Goal: Transaction & Acquisition: Purchase product/service

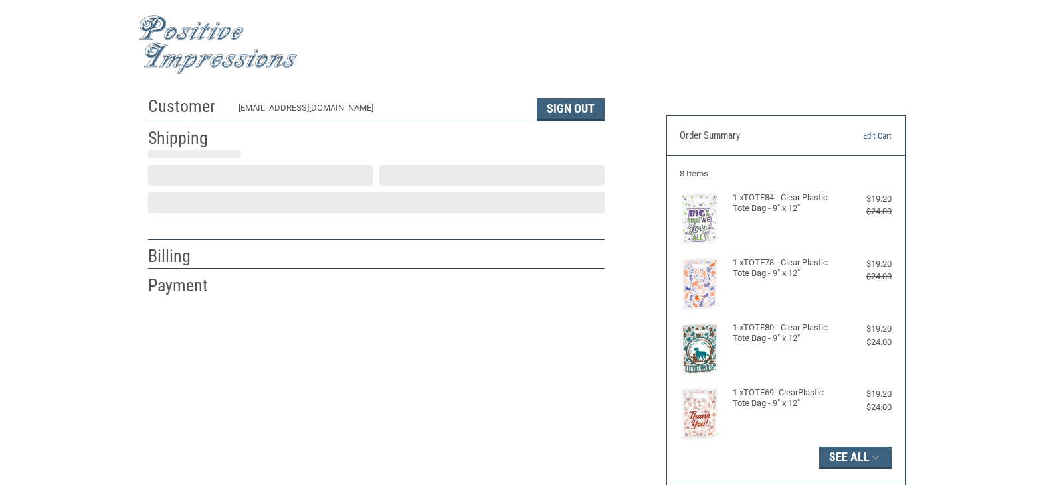
scroll to position [25, 0]
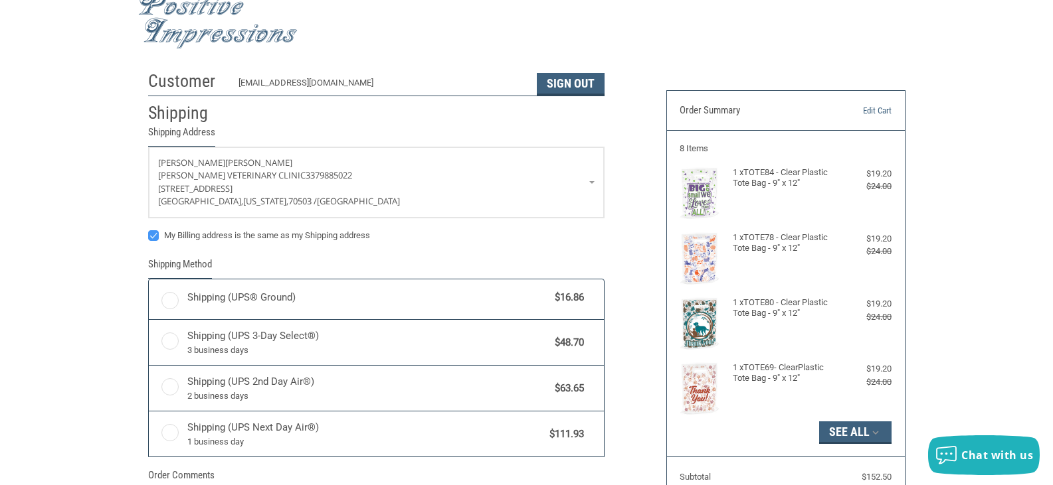
radio input "true"
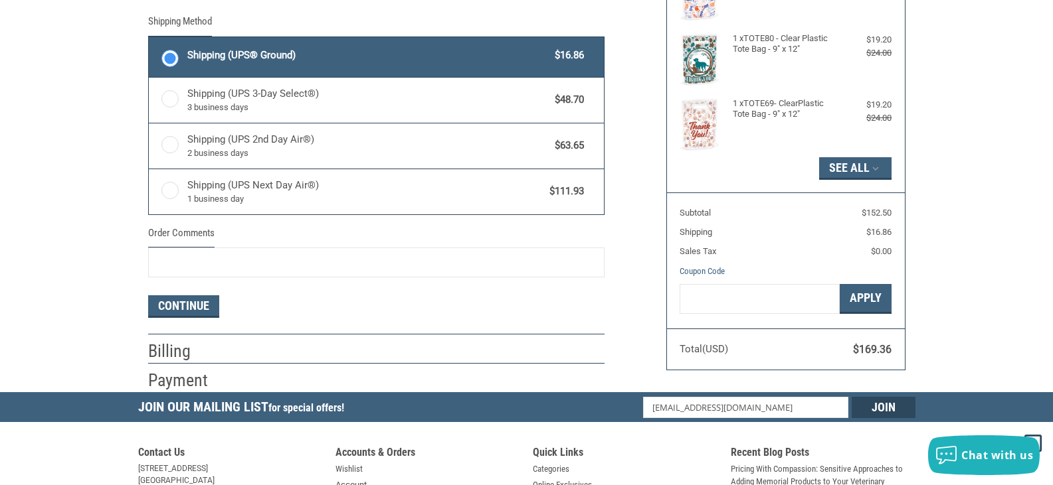
scroll to position [291, 0]
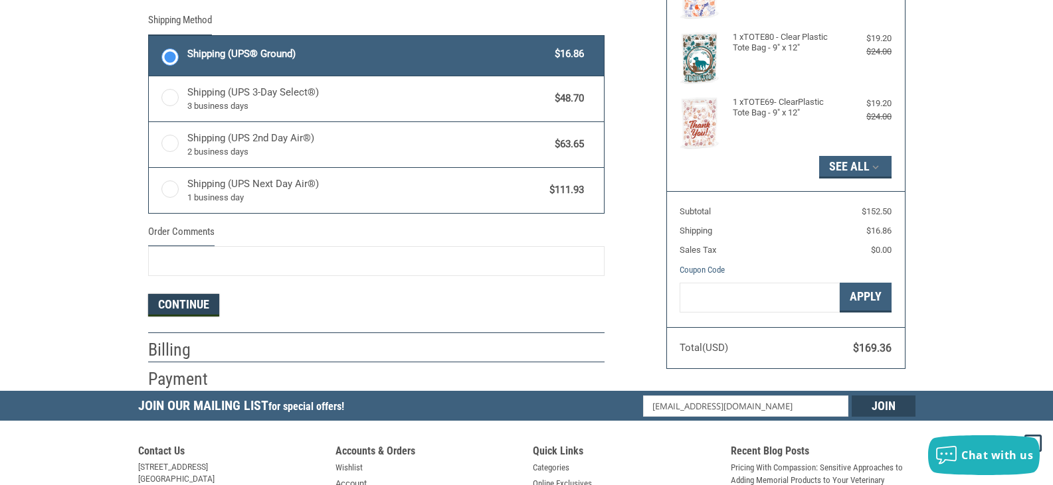
click at [197, 306] on button "Continue" at bounding box center [183, 305] width 71 height 23
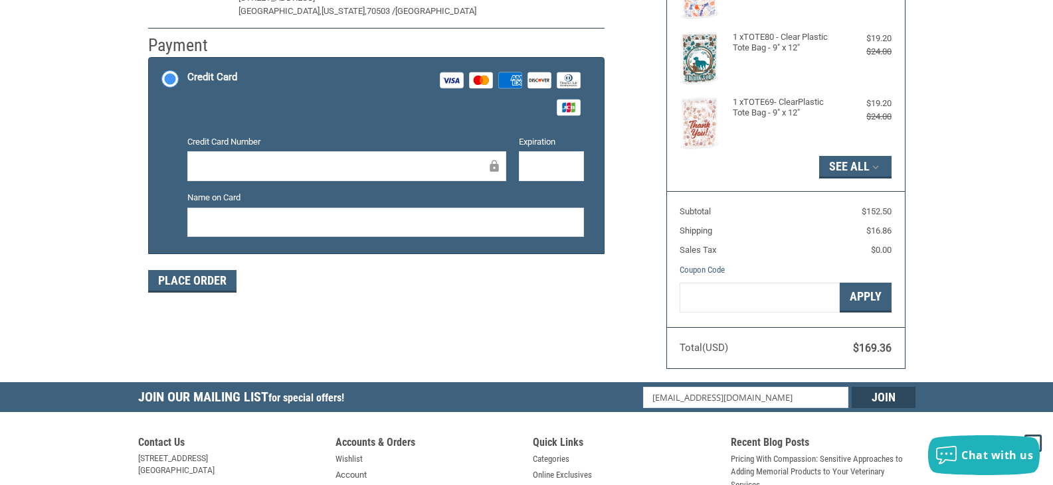
click at [228, 156] on div at bounding box center [346, 166] width 319 height 30
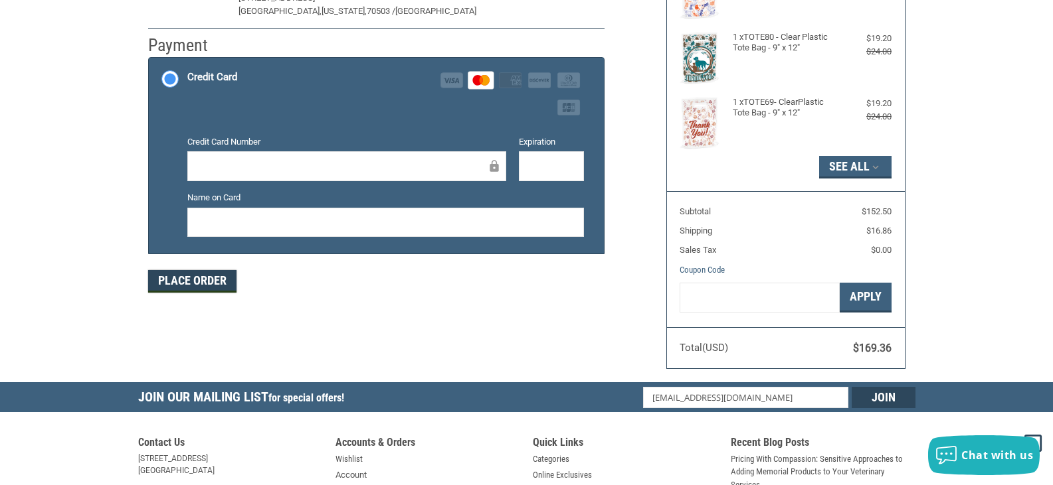
click at [210, 282] on button "Place Order" at bounding box center [192, 281] width 88 height 23
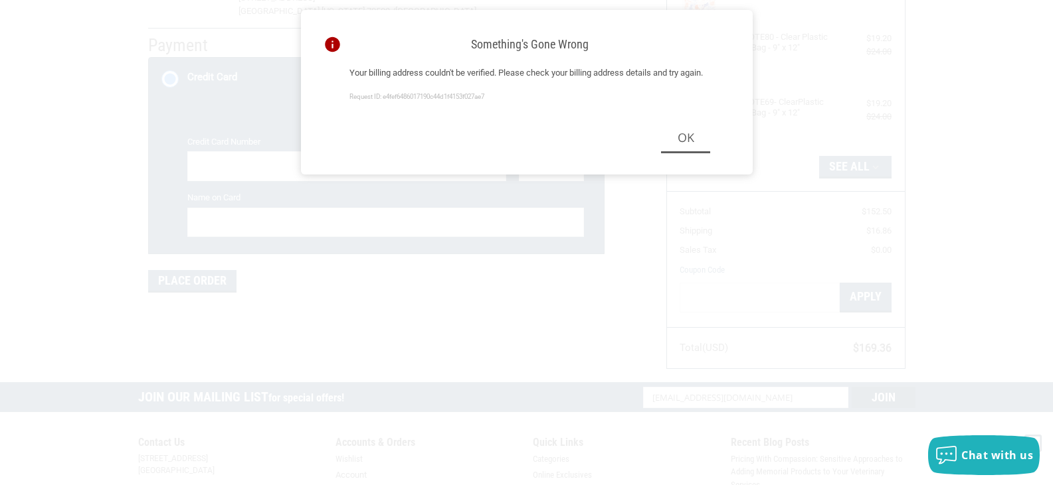
scroll to position [334, 0]
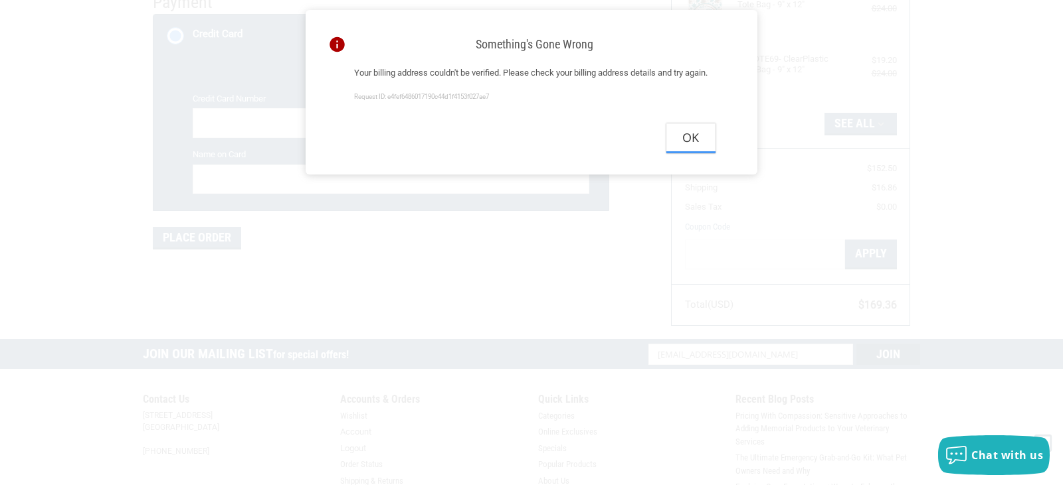
click at [696, 153] on button "Ok" at bounding box center [690, 139] width 49 height 30
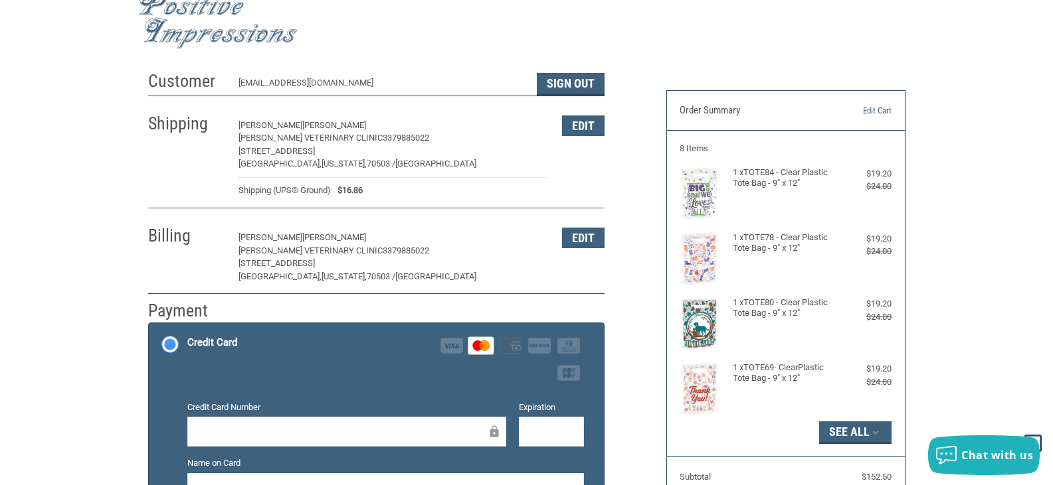
scroll to position [2, 0]
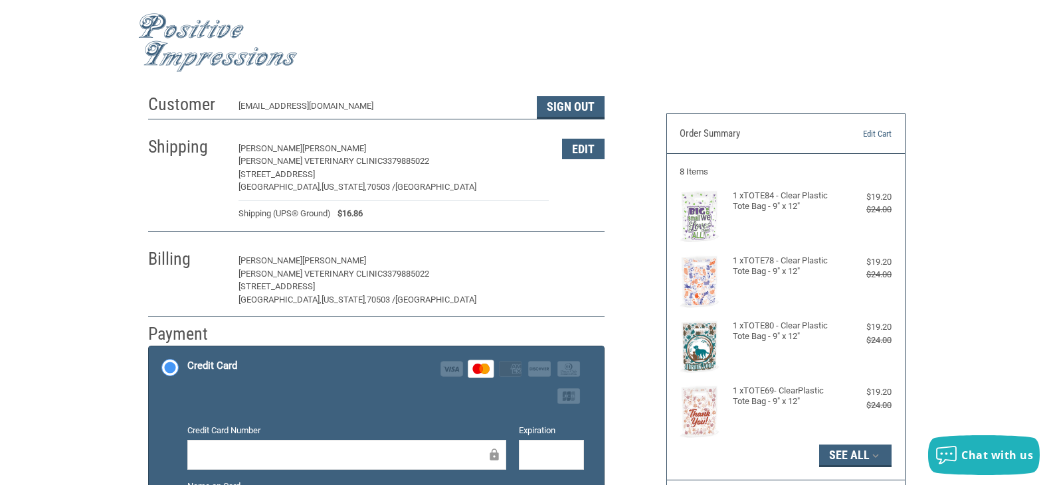
click at [574, 252] on button "Edit" at bounding box center [583, 261] width 43 height 21
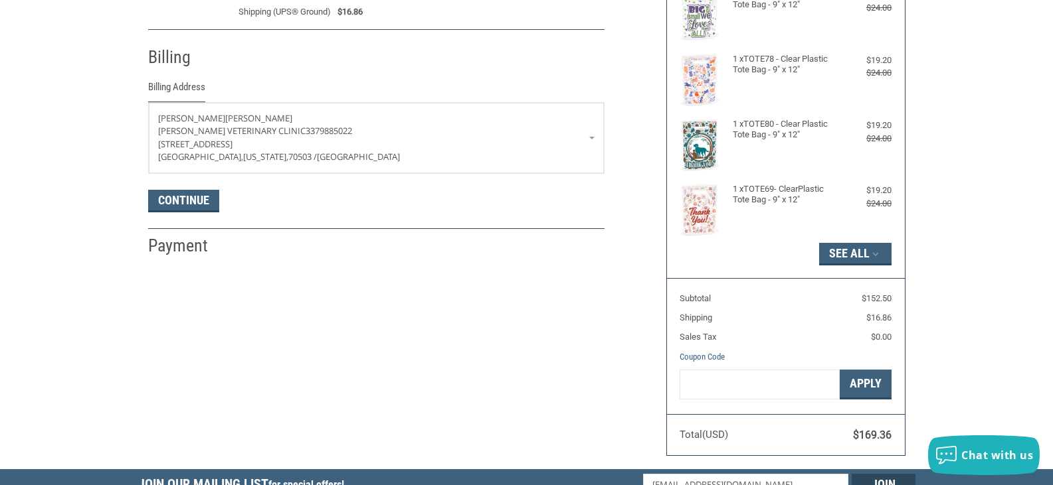
scroll to position [234, 0]
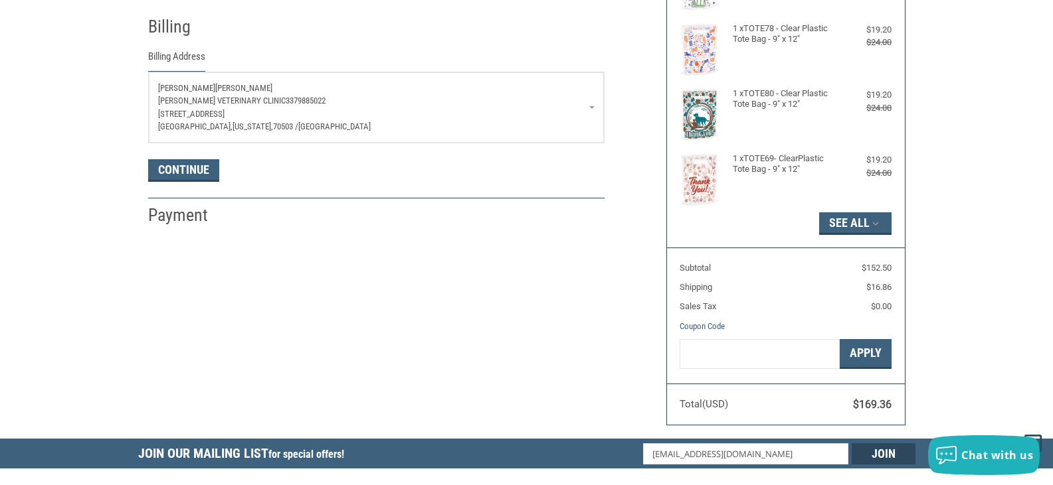
click at [527, 119] on p "[STREET_ADDRESS]" at bounding box center [376, 114] width 436 height 13
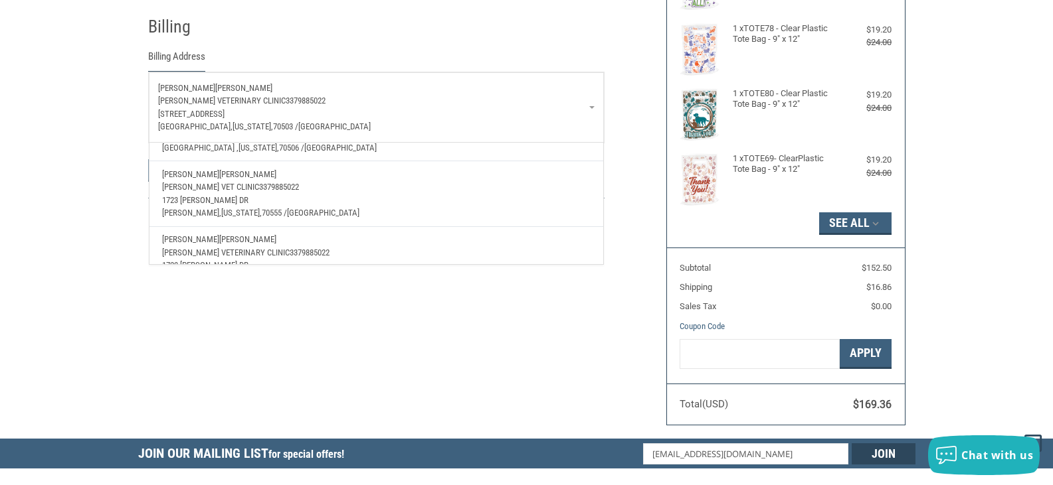
scroll to position [145, 0]
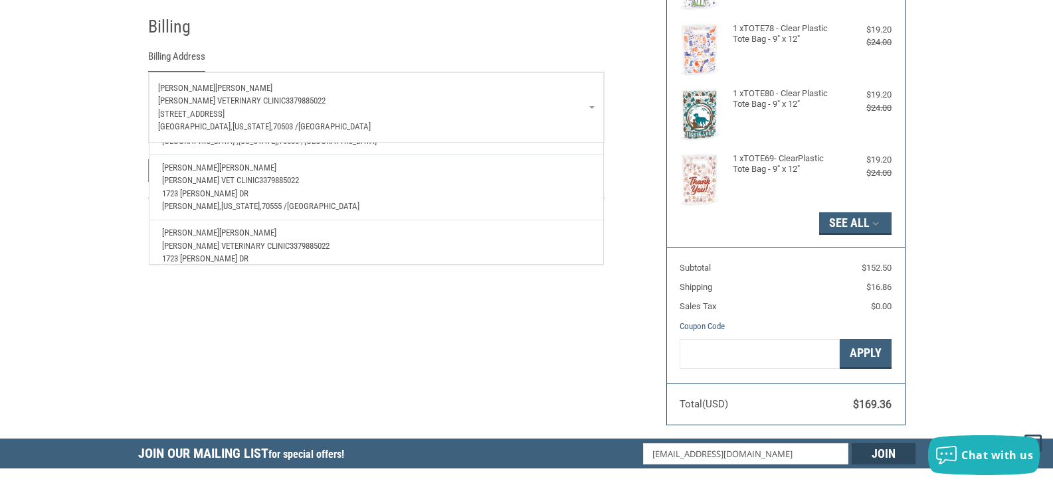
click at [343, 187] on p "[PERSON_NAME] Vet Clinic 3379885022" at bounding box center [376, 180] width 428 height 13
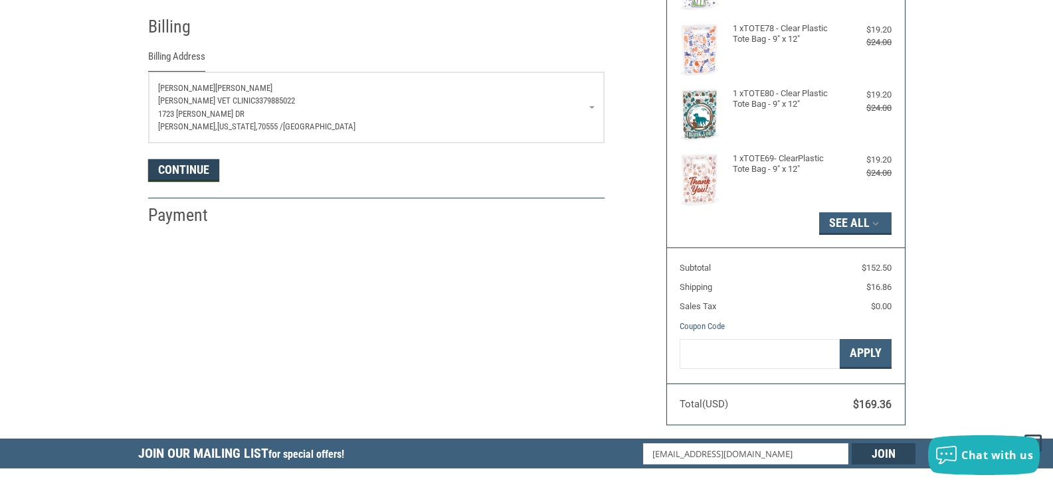
click at [190, 171] on button "Continue" at bounding box center [183, 170] width 71 height 23
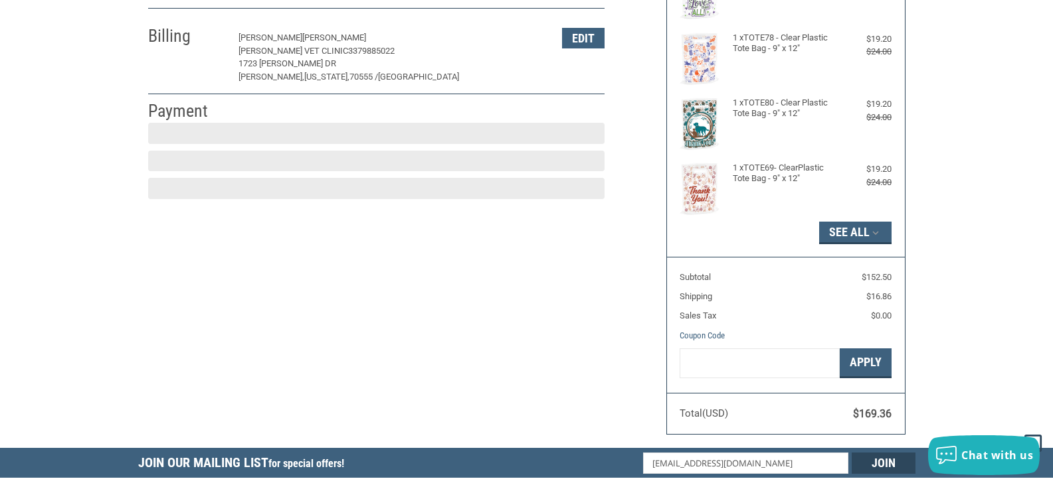
scroll to position [223, 0]
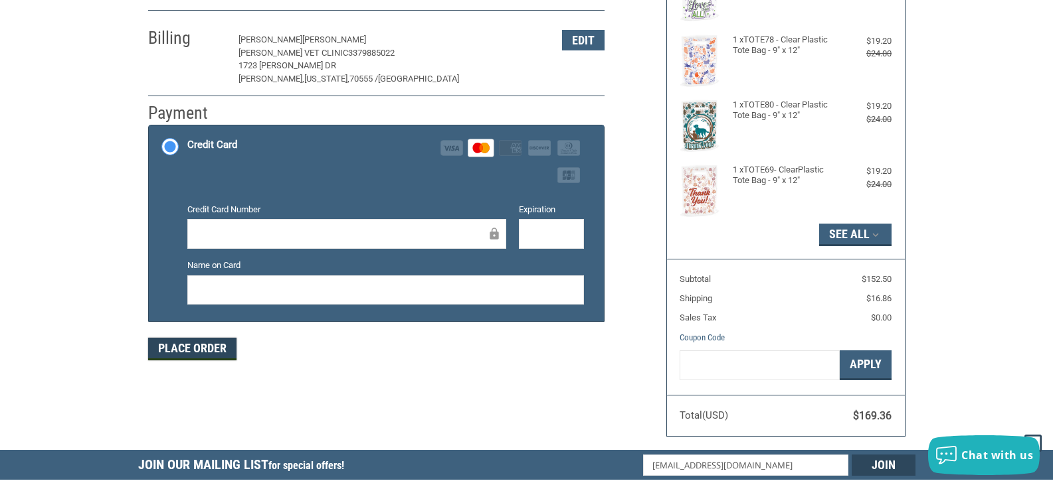
click at [191, 351] on button "Place Order" at bounding box center [192, 349] width 88 height 23
